Goal: Navigation & Orientation: Find specific page/section

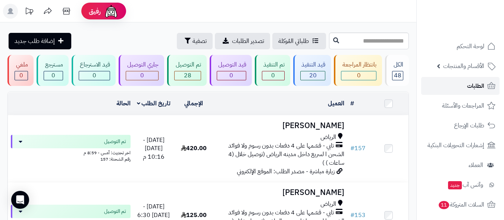
click at [469, 86] on span "الطلبات" at bounding box center [475, 86] width 17 height 10
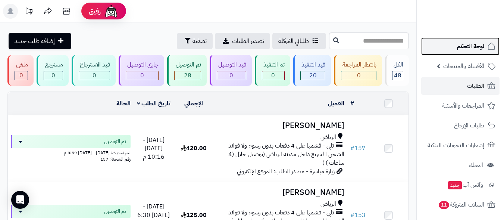
click at [465, 48] on span "لوحة التحكم" at bounding box center [470, 46] width 27 height 10
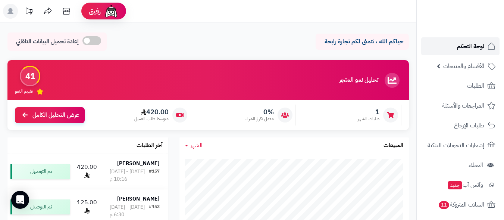
click at [437, 49] on link "لوحة التحكم" at bounding box center [460, 46] width 78 height 18
